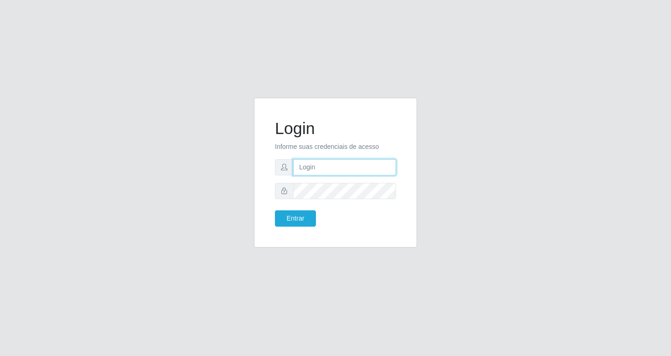
click at [314, 167] on input "text" at bounding box center [344, 167] width 103 height 16
type input "[EMAIL_ADDRESS][DOMAIN_NAME]"
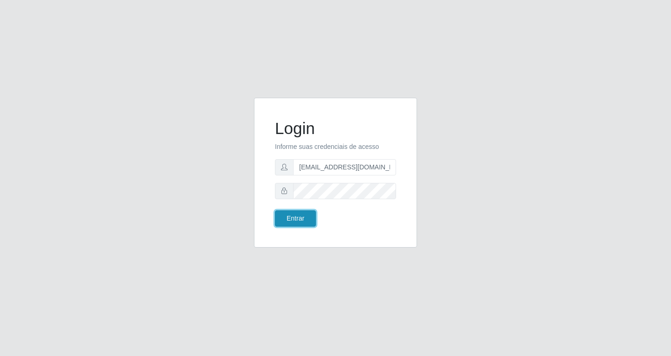
click at [301, 217] on button "Entrar" at bounding box center [295, 219] width 41 height 16
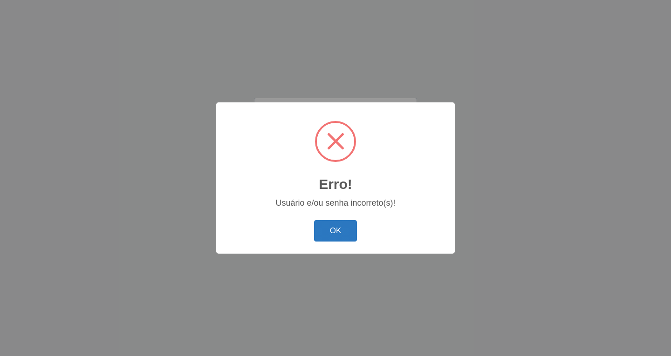
click at [341, 232] on button "OK" at bounding box center [335, 231] width 43 height 22
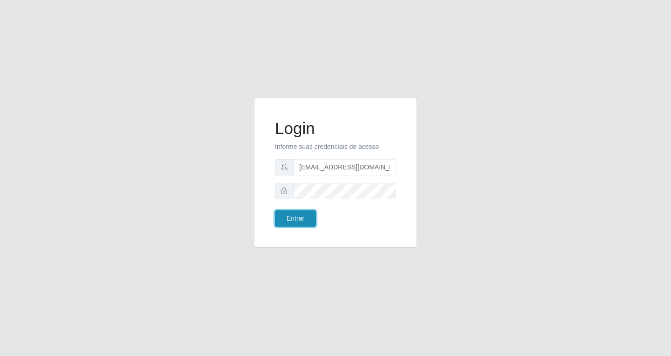
click at [306, 215] on button "Entrar" at bounding box center [295, 219] width 41 height 16
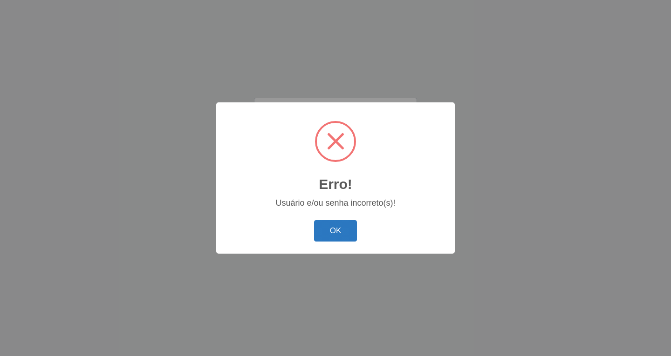
click at [335, 231] on button "OK" at bounding box center [335, 231] width 43 height 22
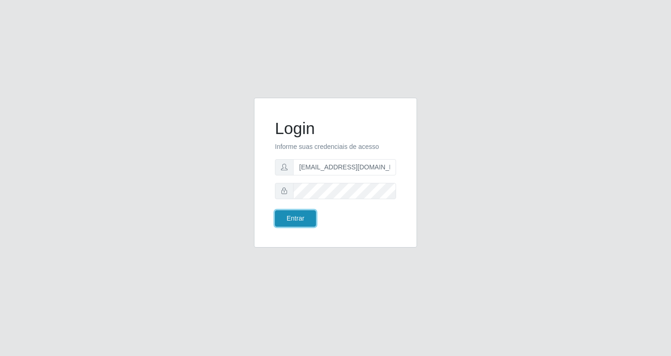
click at [284, 218] on button "Entrar" at bounding box center [295, 219] width 41 height 16
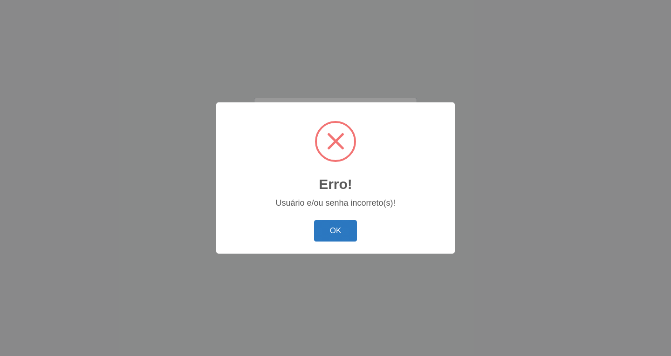
click at [339, 228] on button "OK" at bounding box center [335, 231] width 43 height 22
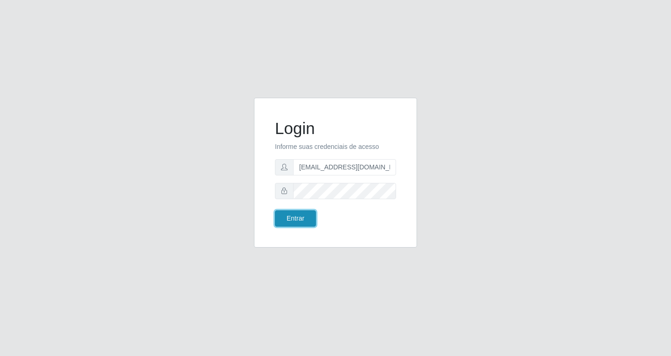
click at [290, 221] on button "Entrar" at bounding box center [295, 219] width 41 height 16
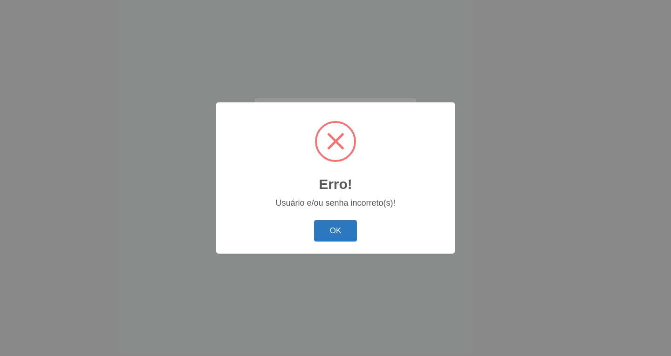
click at [338, 230] on button "OK" at bounding box center [335, 231] width 43 height 22
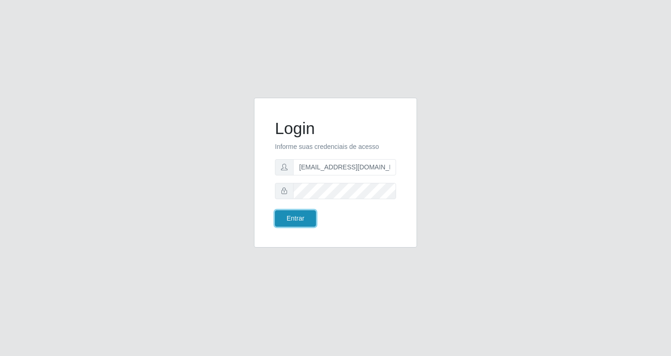
click at [297, 219] on button "Entrar" at bounding box center [295, 219] width 41 height 16
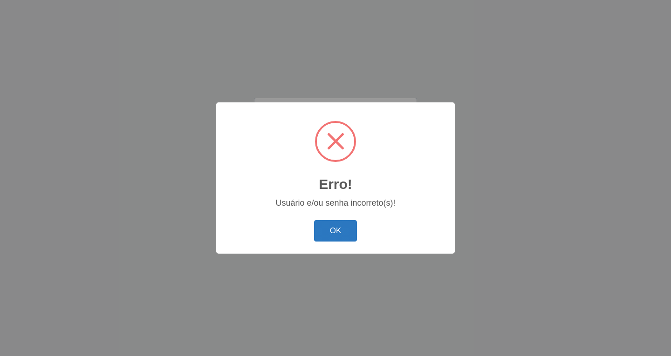
click at [346, 231] on button "OK" at bounding box center [335, 231] width 43 height 22
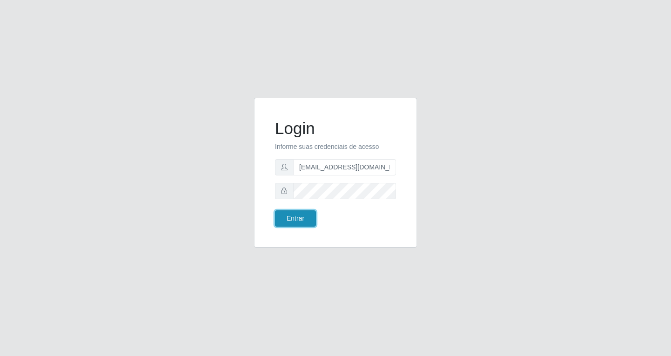
click at [294, 225] on button "Entrar" at bounding box center [295, 219] width 41 height 16
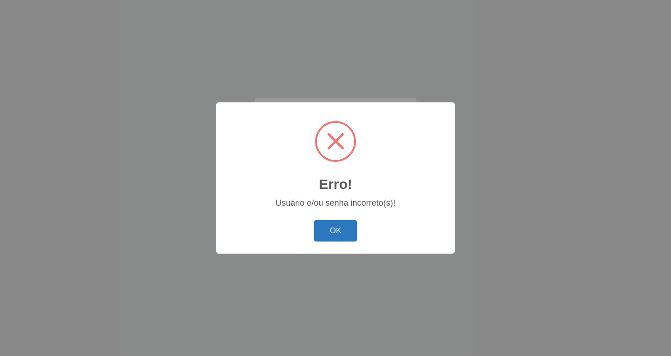
click at [330, 233] on button "OK" at bounding box center [335, 231] width 43 height 22
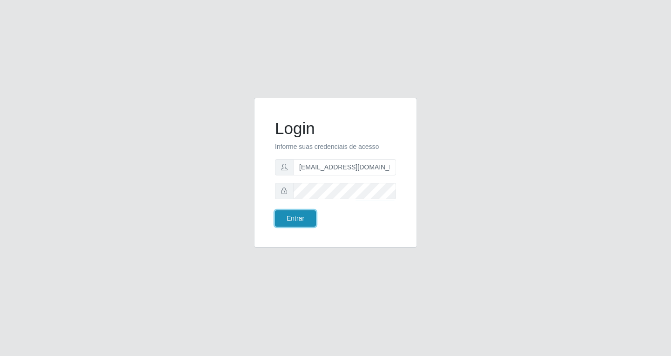
click at [303, 216] on button "Entrar" at bounding box center [295, 219] width 41 height 16
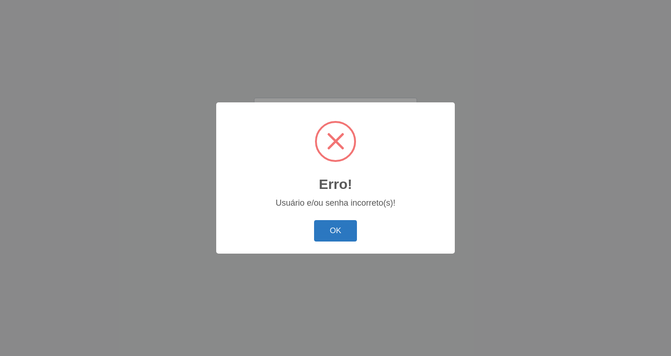
click at [334, 233] on button "OK" at bounding box center [335, 231] width 43 height 22
